Goal: Contribute content: Add original content to the website for others to see

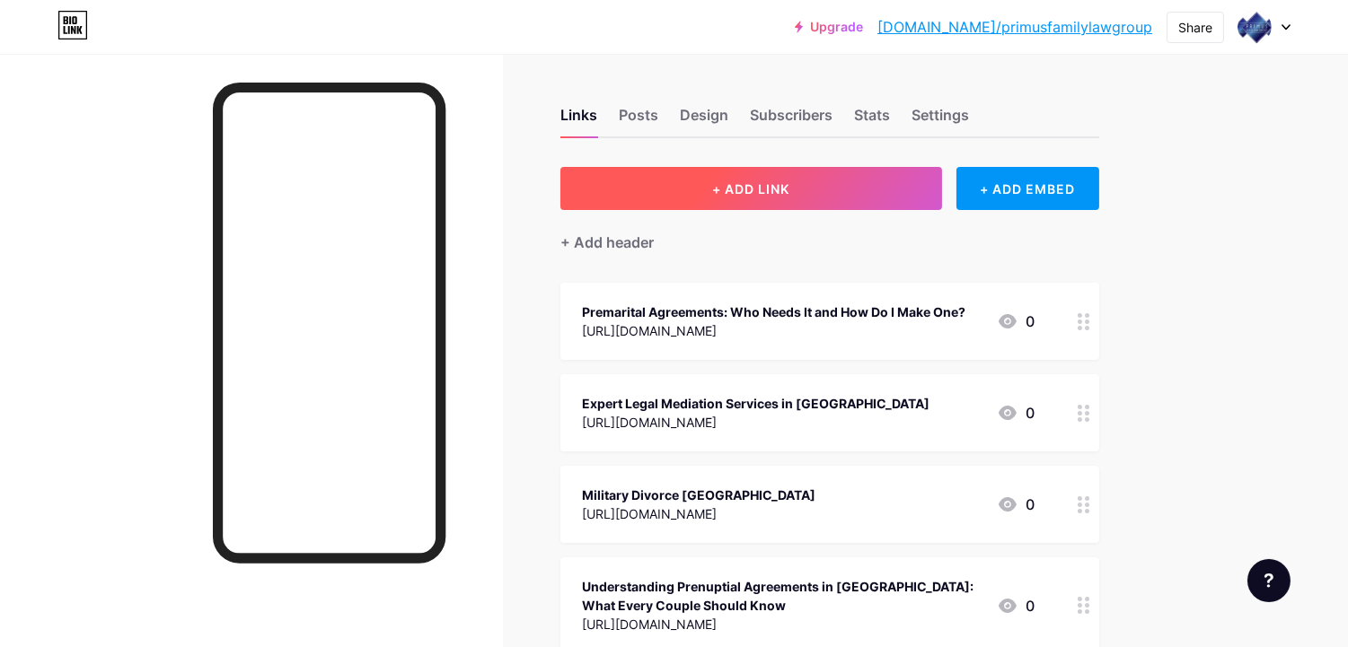
click at [777, 191] on span "+ ADD LINK" at bounding box center [750, 188] width 77 height 15
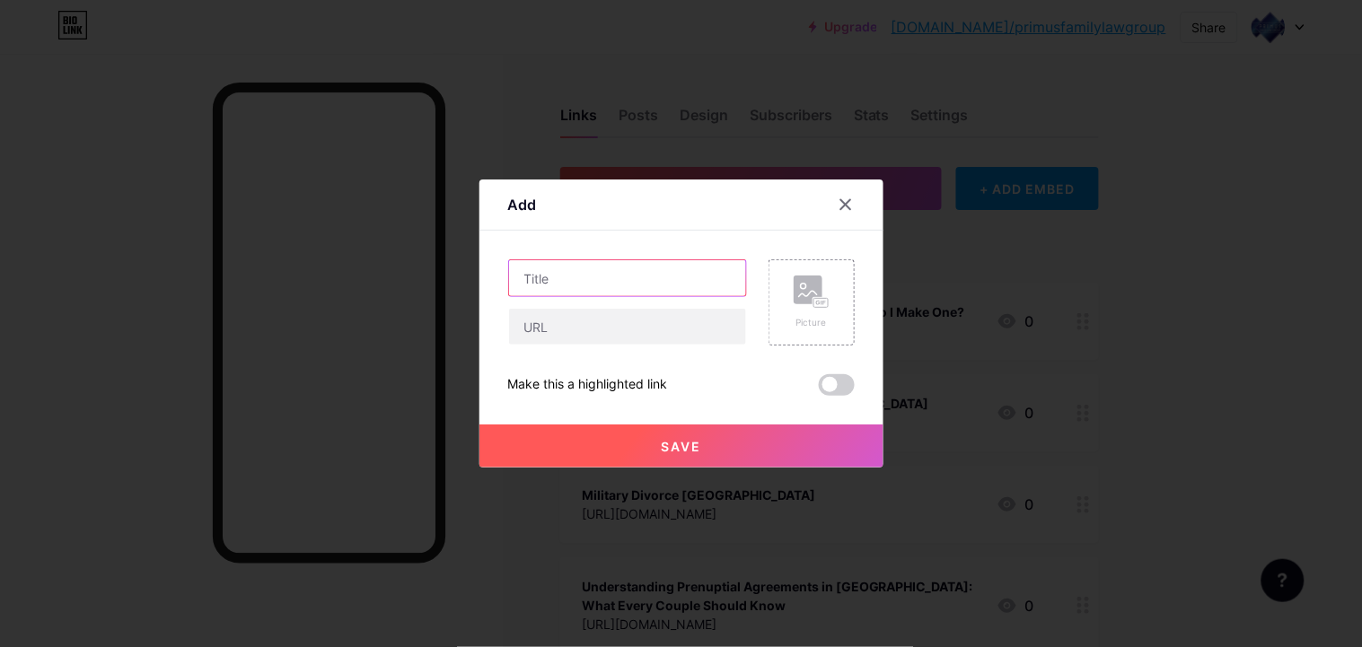
click at [558, 264] on input "text" at bounding box center [627, 278] width 237 height 36
click at [558, 325] on input "text" at bounding box center [627, 327] width 237 height 36
paste input "Best Divorce Attorney [GEOGRAPHIC_DATA]: Guiding You Through Life’s Most Diffic…"
type input "Best Divorce Attorney [GEOGRAPHIC_DATA]: Guiding You Through Life’s Most Diffic…"
click at [674, 257] on div "Content YouTube Play YouTube video without leaving your page. ADD Vimeo Play Vi…" at bounding box center [681, 313] width 347 height 165
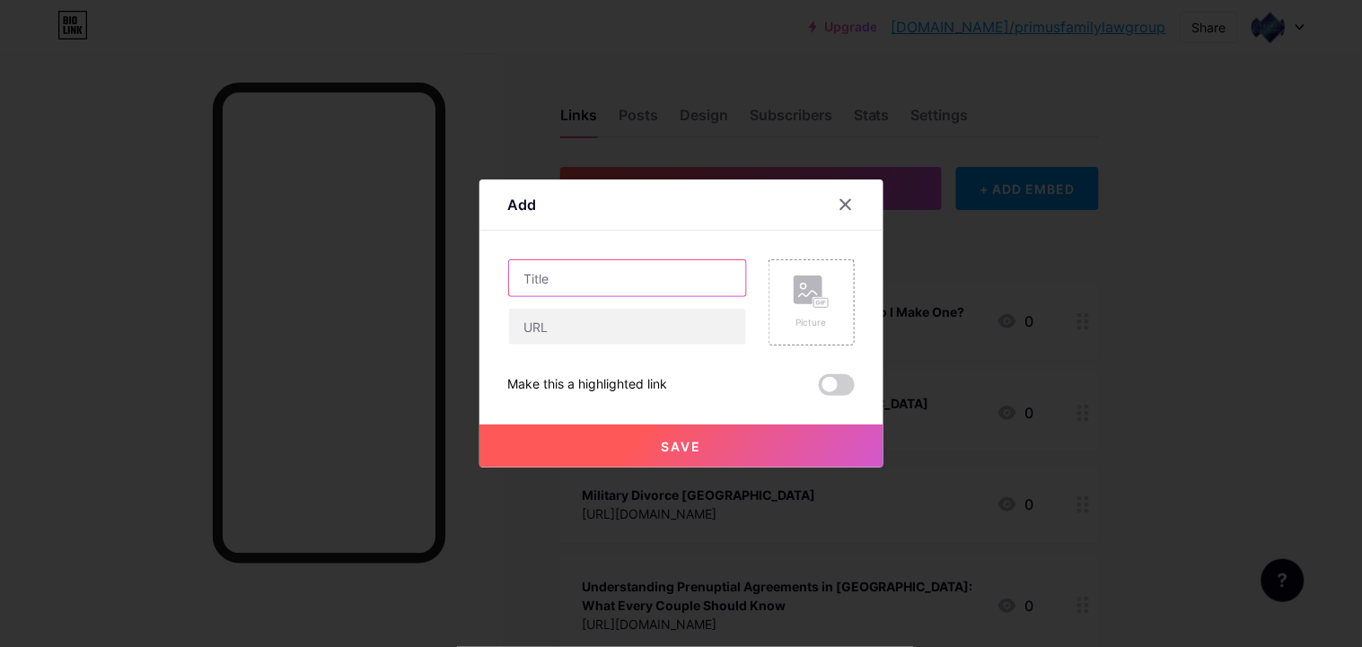
click at [666, 269] on input "text" at bounding box center [627, 278] width 237 height 36
paste input "Best Divorce Attorney [GEOGRAPHIC_DATA]: Guiding You Through Life’s Most Diffic…"
type input "Best Divorce Attorney [GEOGRAPHIC_DATA]: Guiding You Through Life’s Most Diffic…"
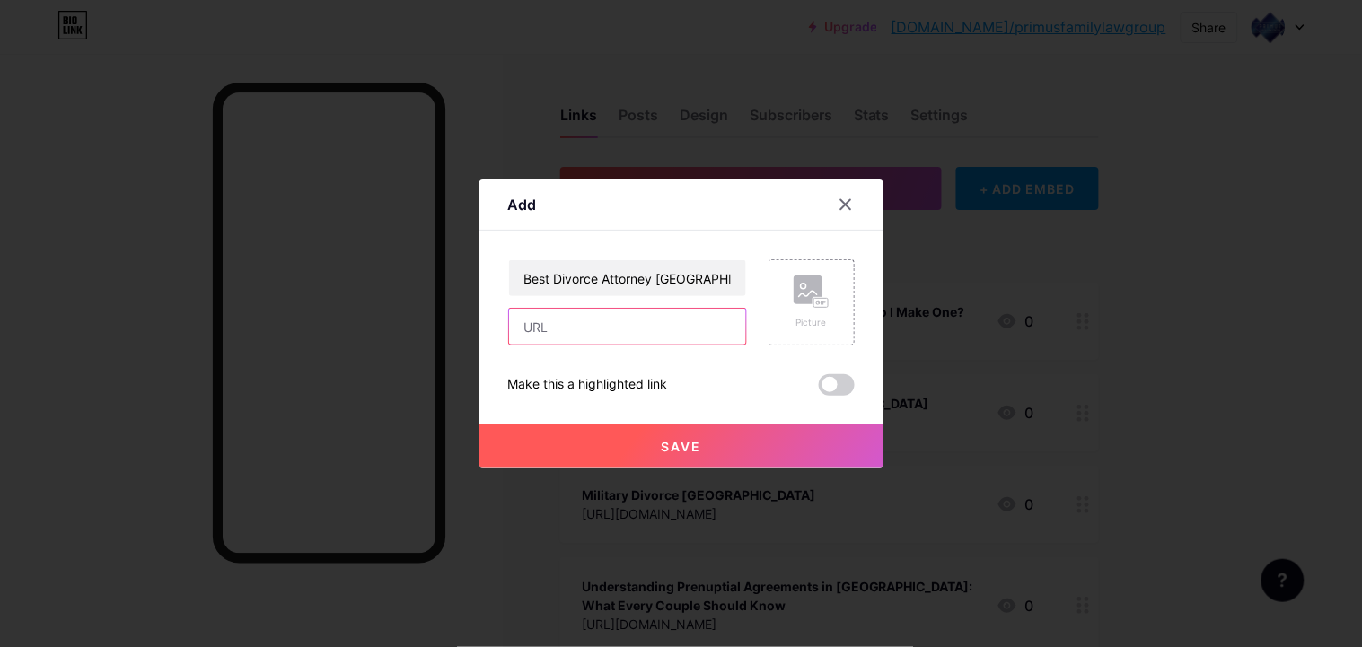
click at [727, 323] on input "text" at bounding box center [627, 327] width 237 height 36
click at [645, 334] on input "text" at bounding box center [627, 327] width 237 height 36
click at [604, 303] on div "Best Divorce Attorney [GEOGRAPHIC_DATA]: Guiding You Through Life’s Most Diffic…" at bounding box center [627, 302] width 239 height 86
click at [549, 333] on input "text" at bounding box center [627, 327] width 237 height 36
click at [544, 312] on input "text" at bounding box center [627, 327] width 237 height 36
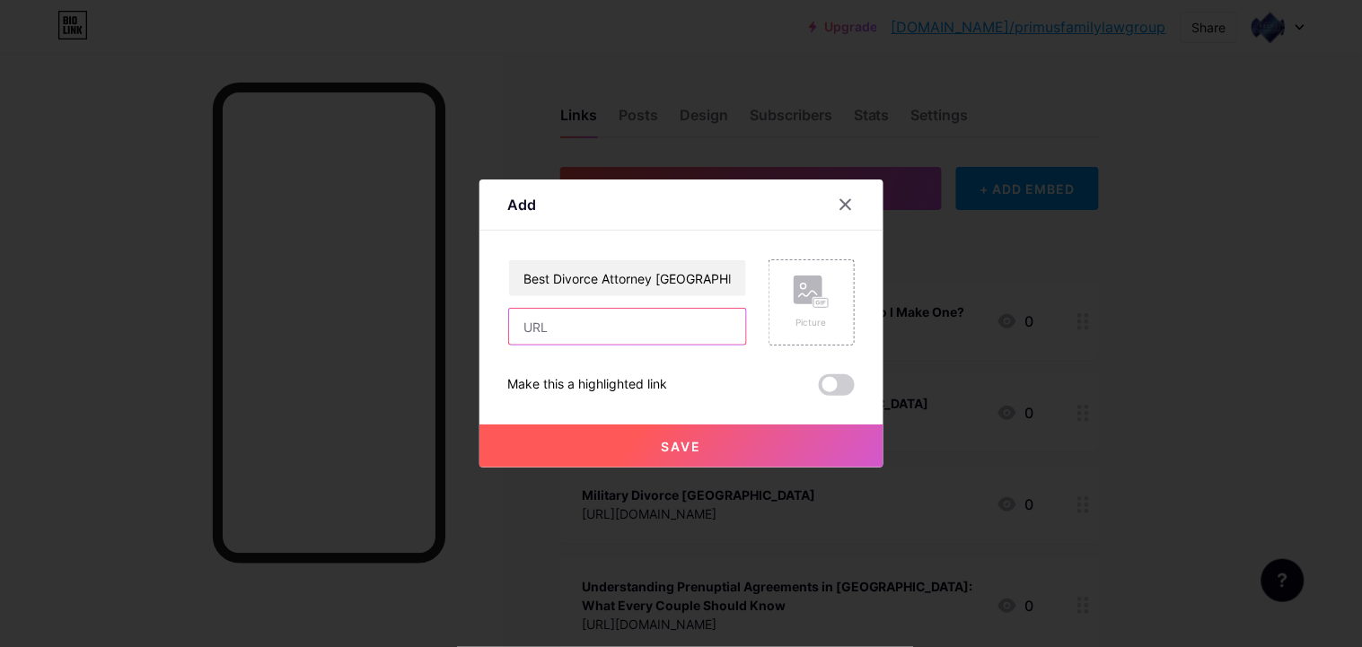
click at [544, 321] on input "text" at bounding box center [627, 327] width 237 height 36
paste input "[URL][DOMAIN_NAME]"
type input "[URL][DOMAIN_NAME]"
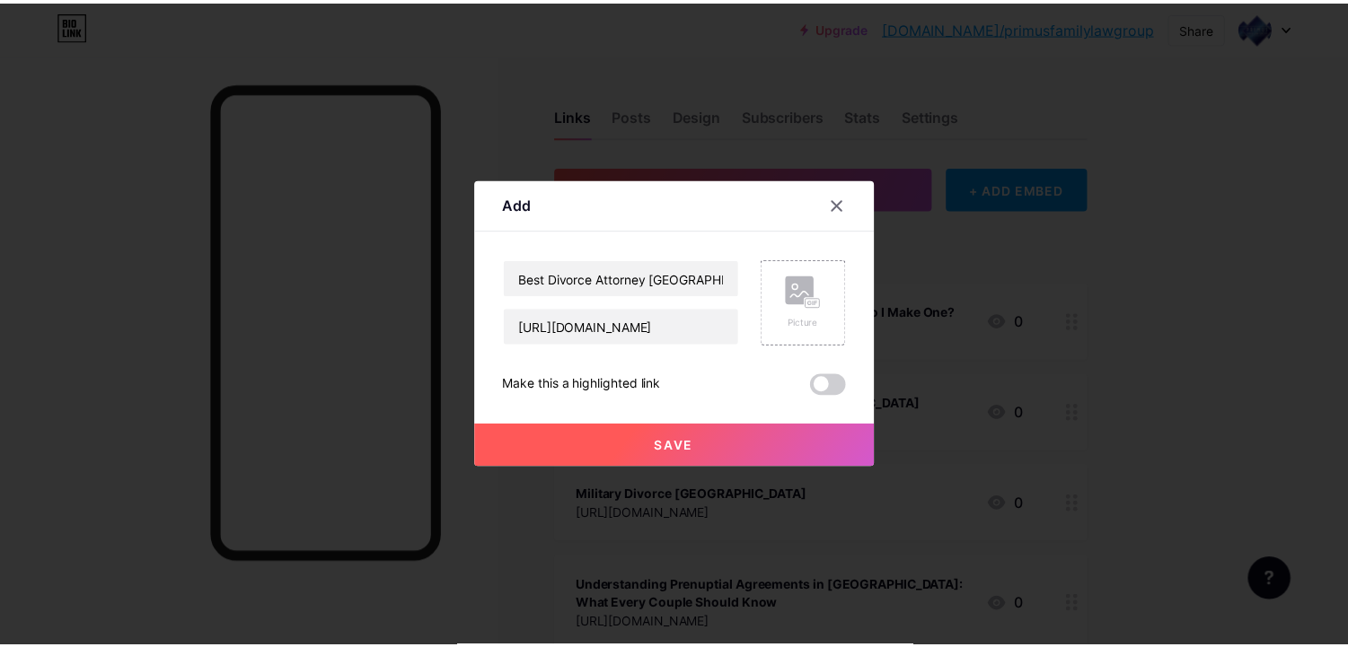
scroll to position [0, 0]
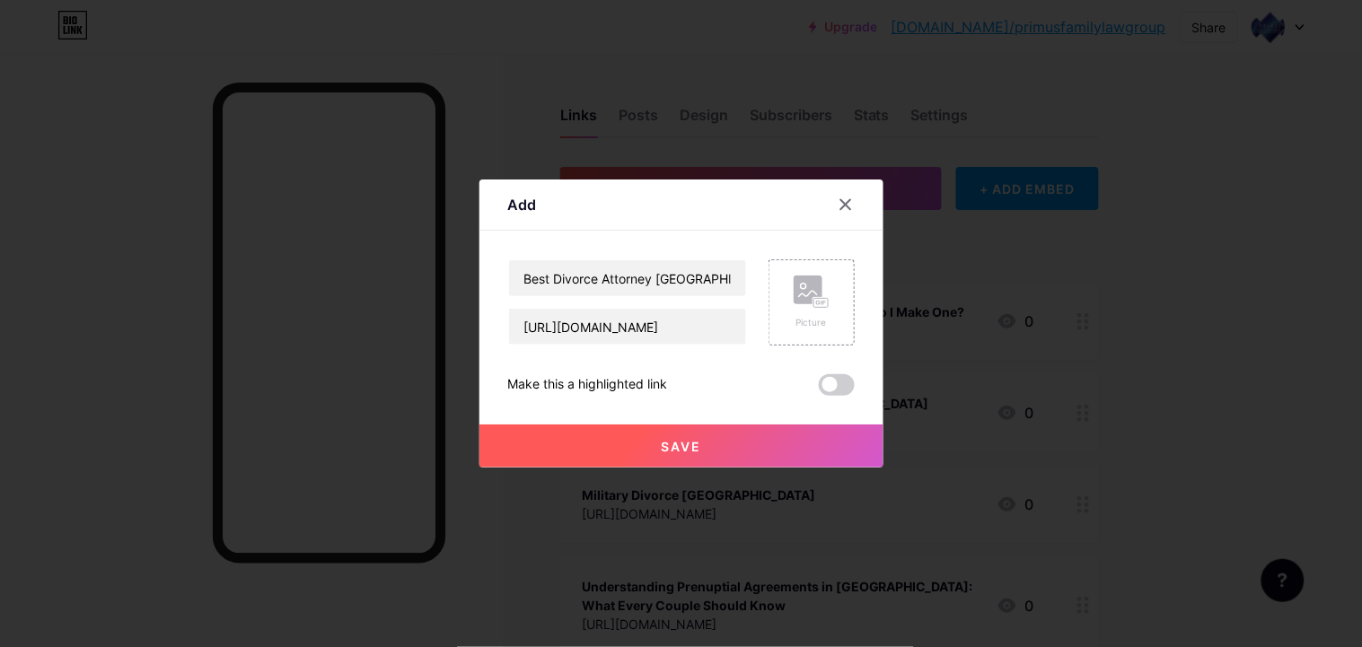
click at [623, 443] on button "Save" at bounding box center [681, 446] width 404 height 43
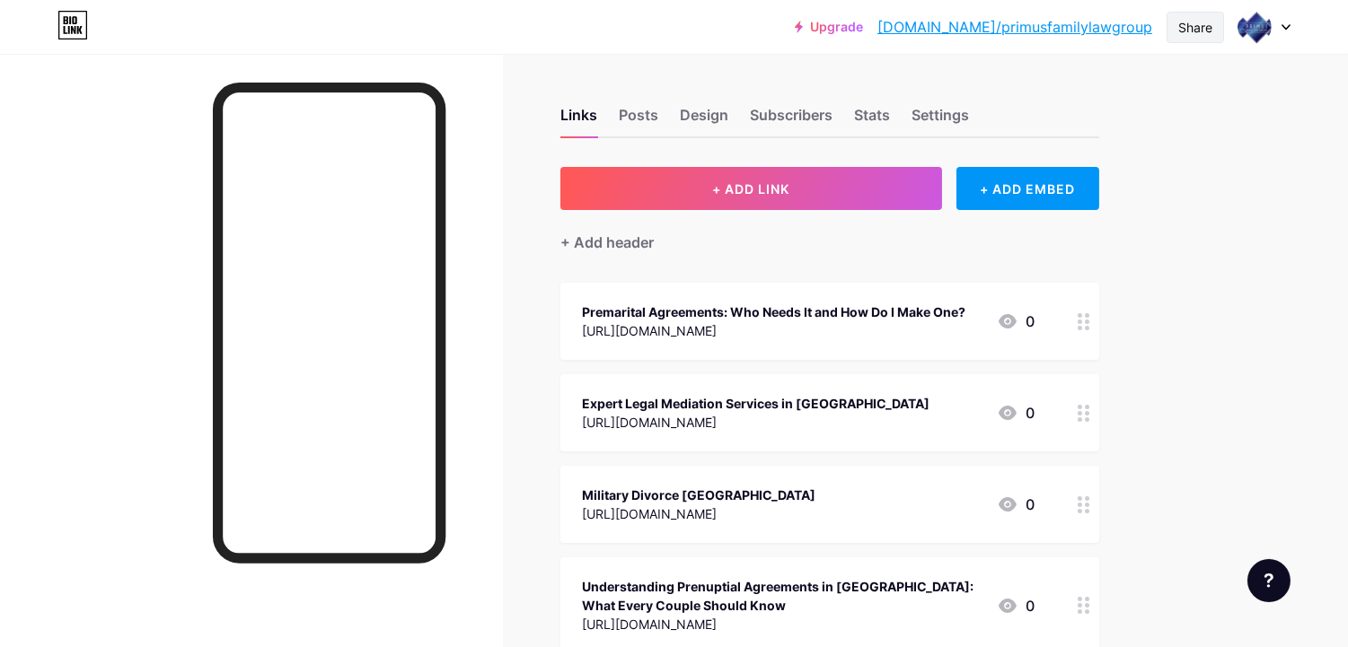
click at [1200, 28] on div "Share" at bounding box center [1195, 27] width 34 height 19
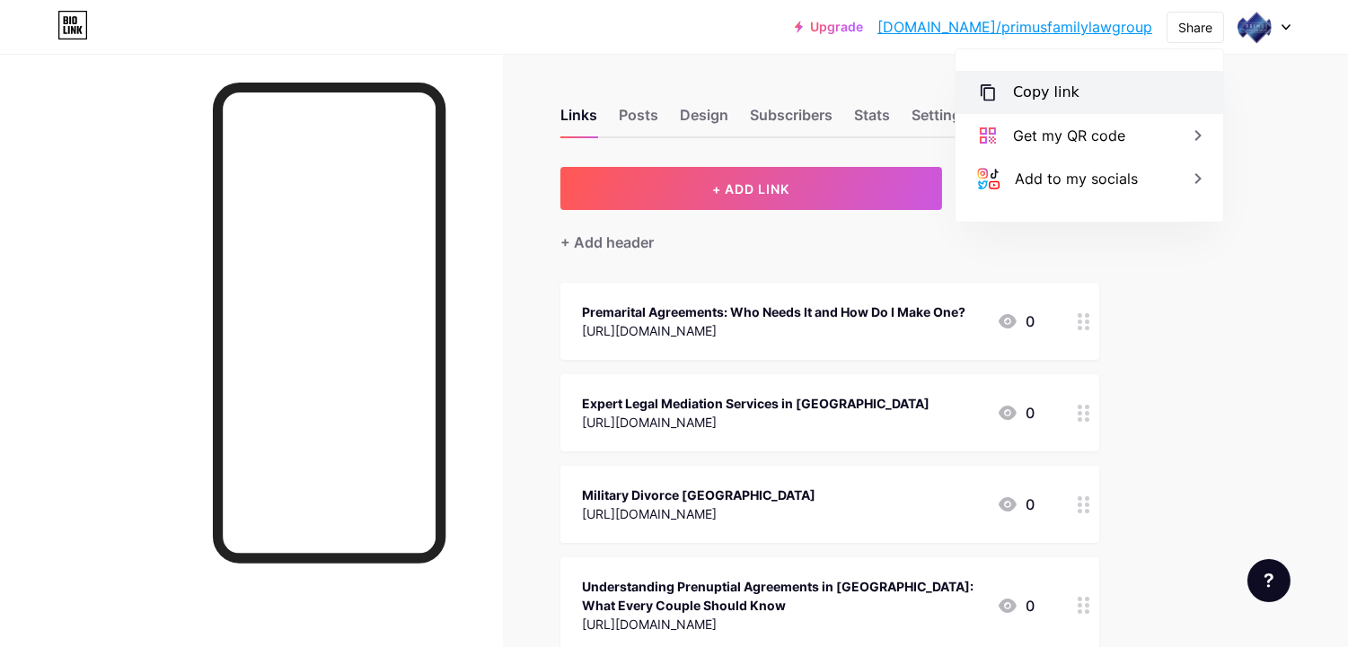
click at [1131, 79] on div "Copy link" at bounding box center [1089, 92] width 268 height 43
